Goal: Transaction & Acquisition: Purchase product/service

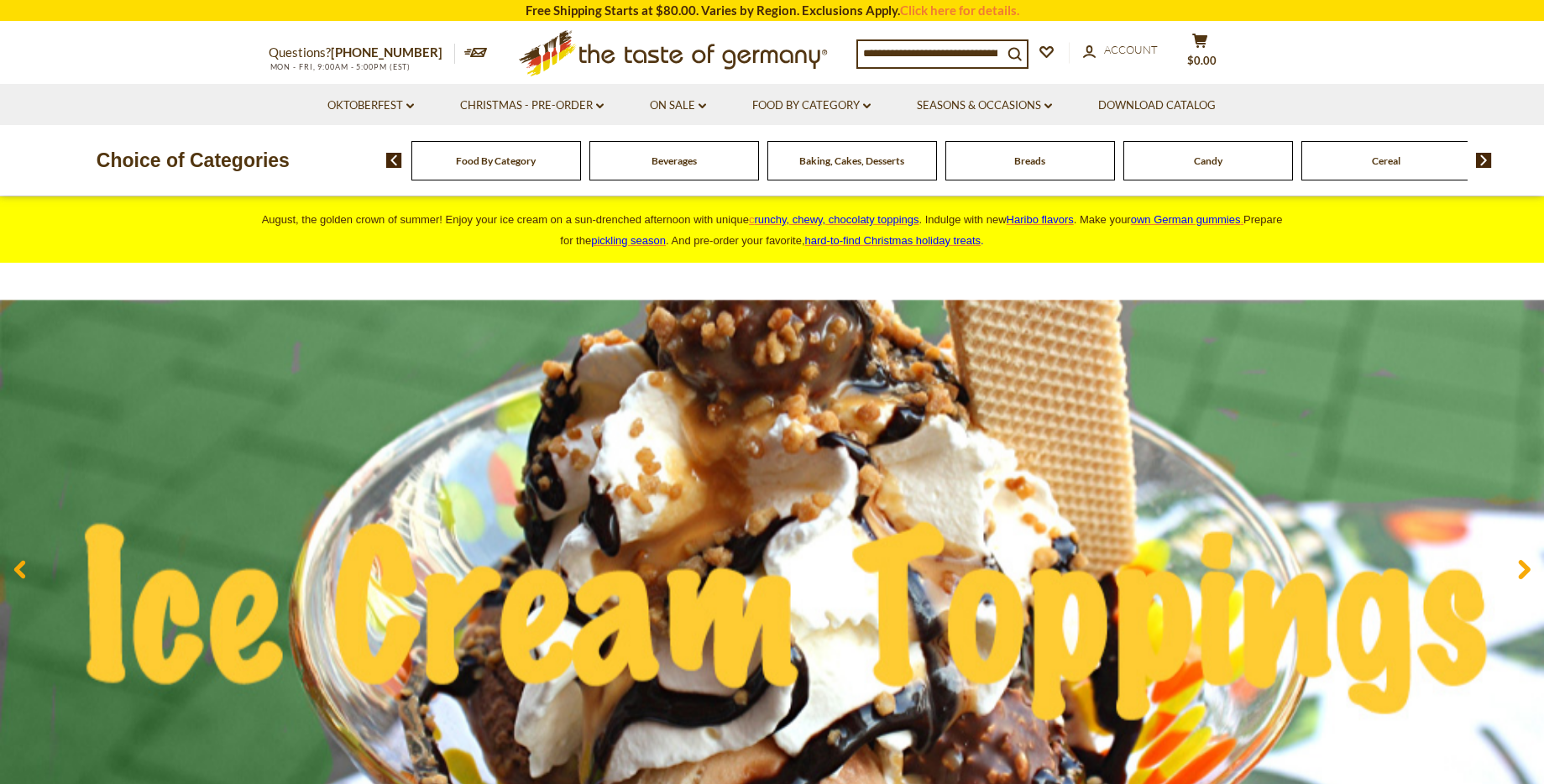
click at [1201, 161] on span "Candy" at bounding box center [1208, 161] width 28 height 12
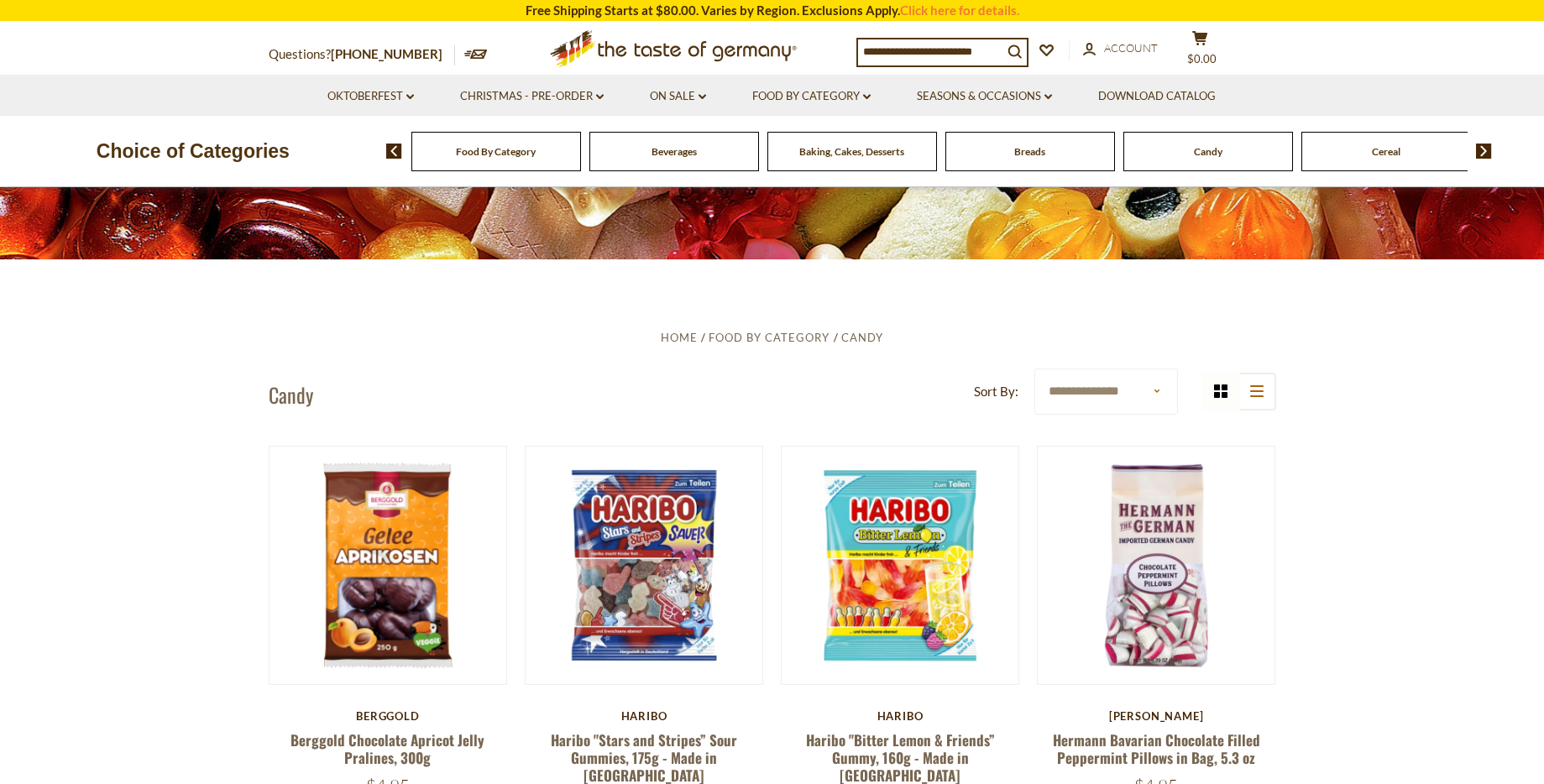
scroll to position [288, 0]
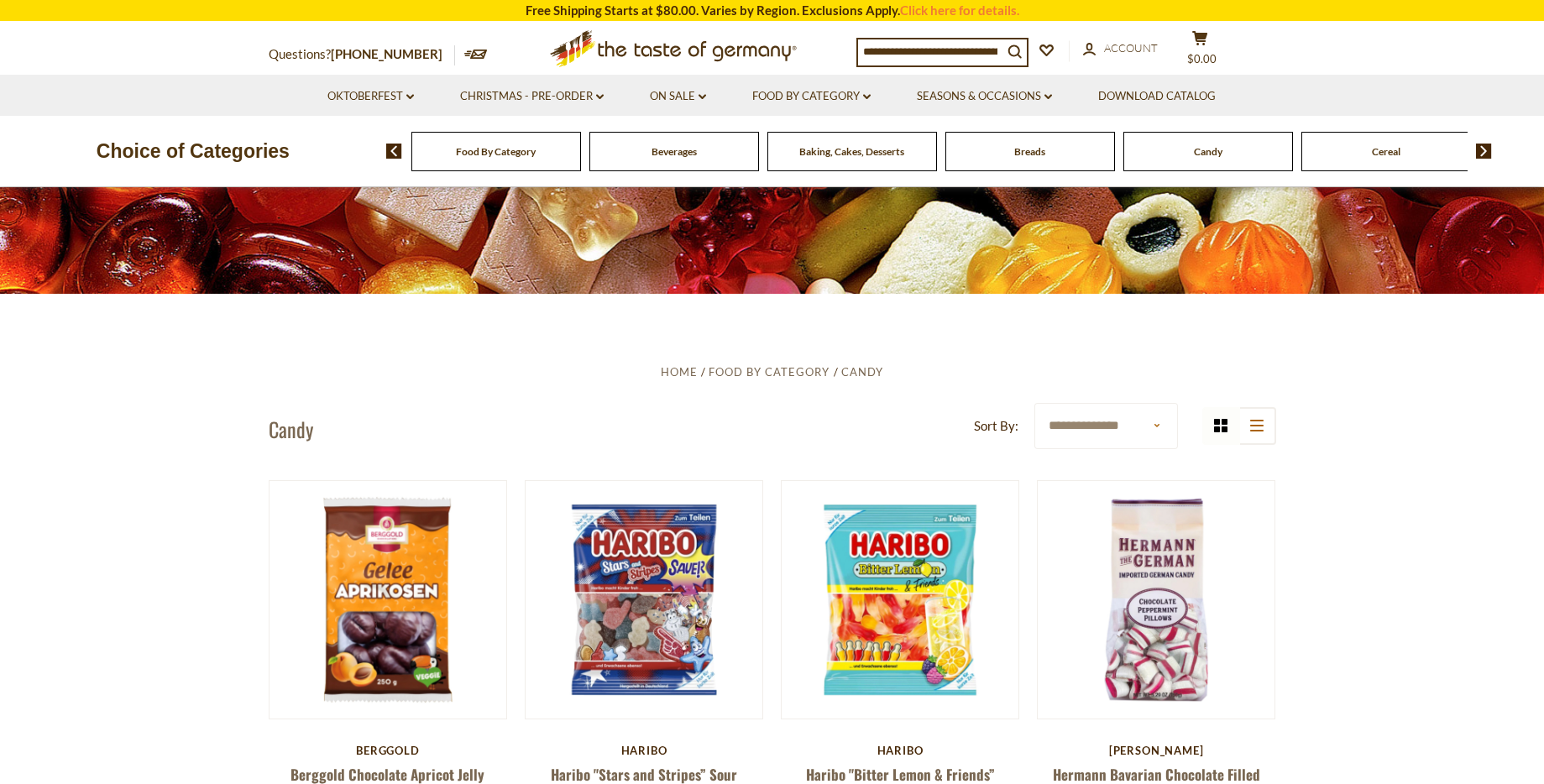
select select "******"
click at [1253, 426] on icon "list icon" at bounding box center [1256, 425] width 13 height 12
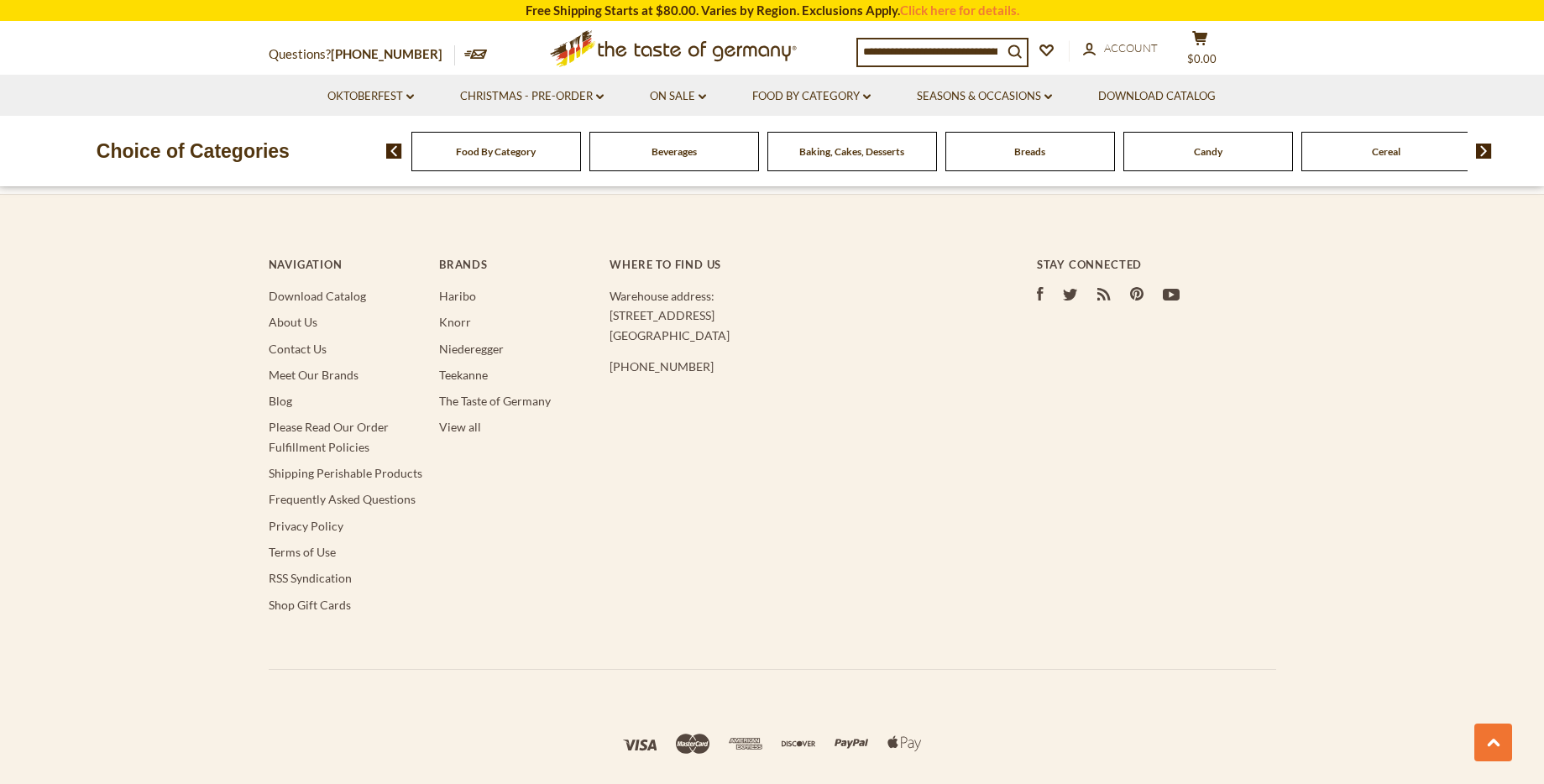
scroll to position [5062, 0]
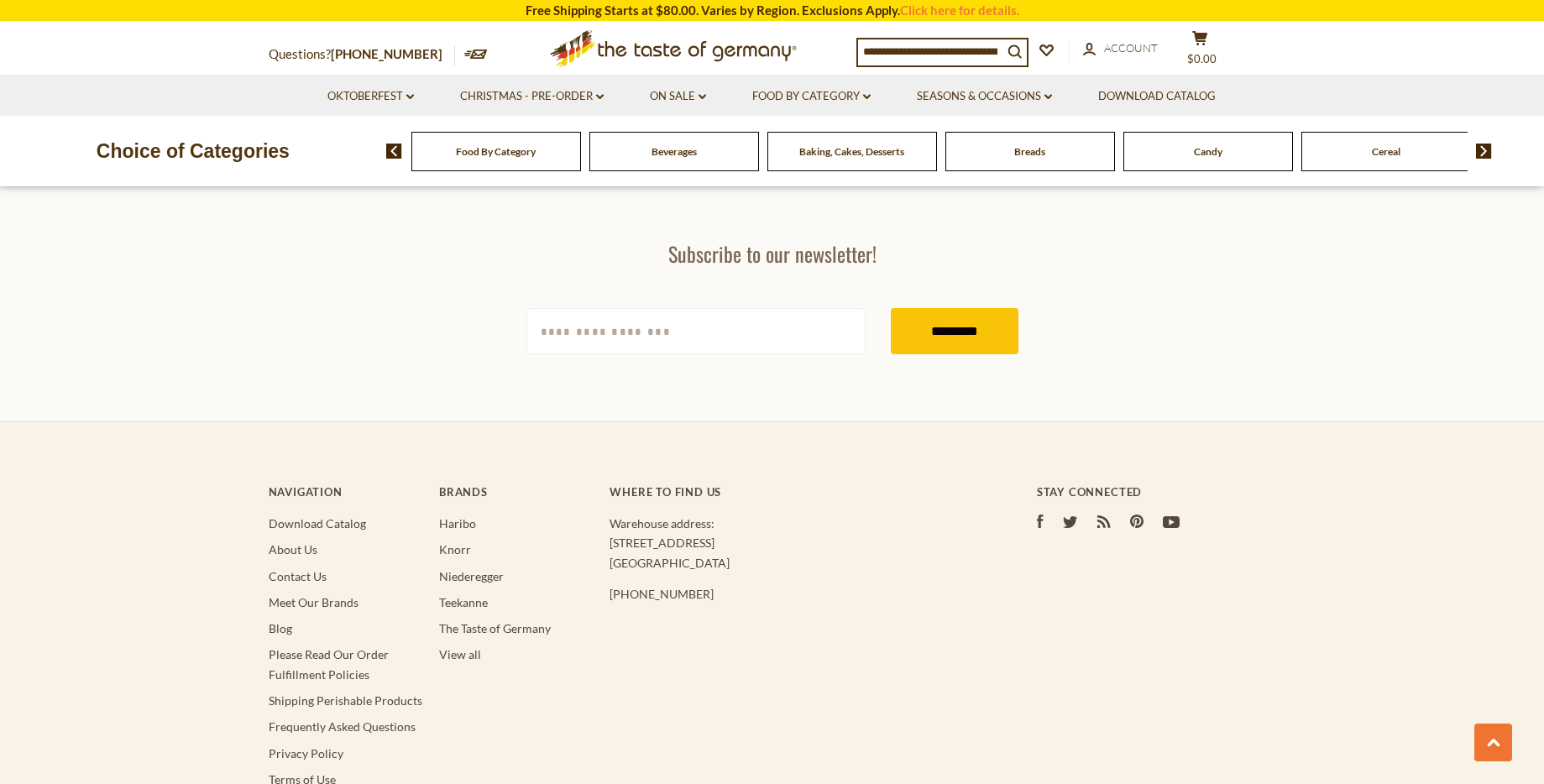
drag, startPoint x: 482, startPoint y: 510, endPoint x: 867, endPoint y: 505, distance: 385.0
click at [481, 568] on link "Niederegger" at bounding box center [471, 576] width 65 height 14
